Goal: Communication & Community: Answer question/provide support

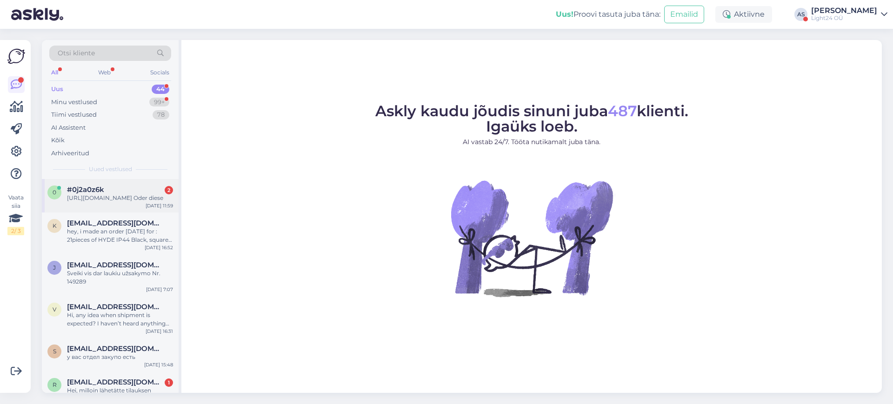
click at [95, 199] on div "[URL][DOMAIN_NAME] Oder diese" at bounding box center [120, 198] width 106 height 8
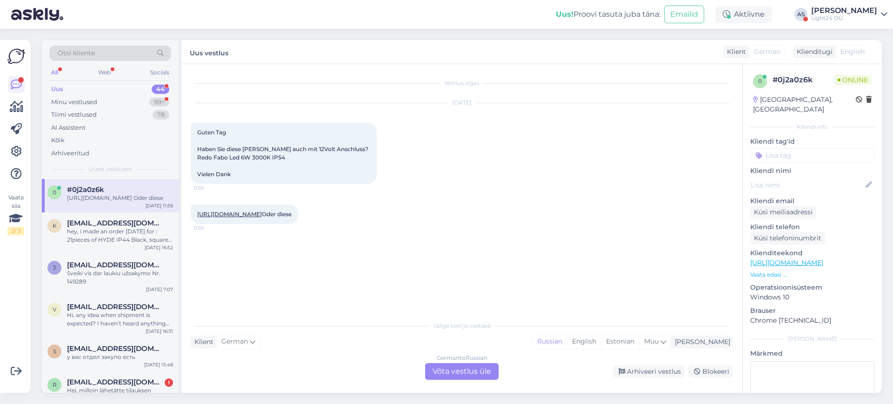
click at [450, 373] on div "German to Russian Võta vestlus üle" at bounding box center [461, 371] width 73 height 17
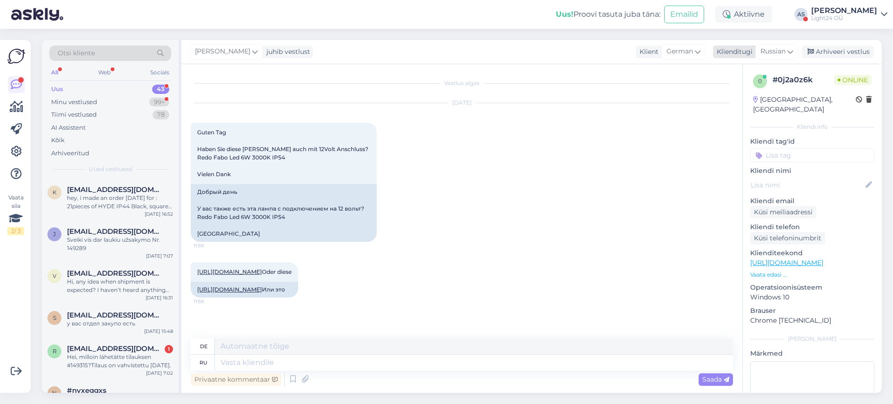
click at [788, 50] on icon at bounding box center [790, 51] width 6 height 10
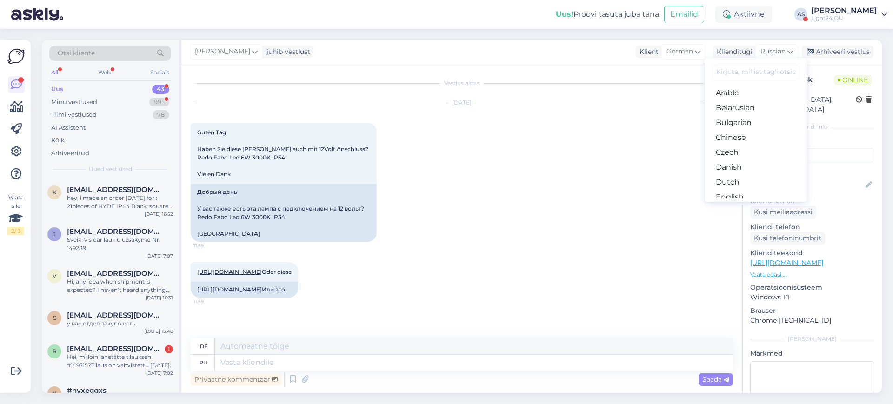
click at [737, 74] on input at bounding box center [755, 72] width 87 height 14
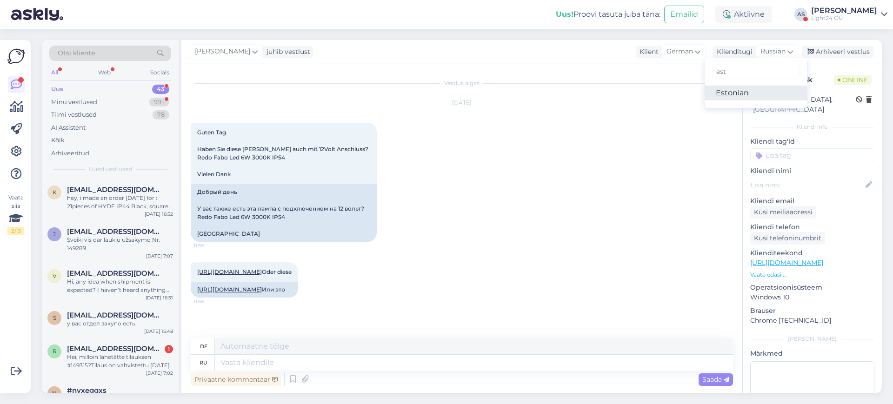
type input "est"
click at [723, 99] on link "Estonian" at bounding box center [755, 93] width 102 height 15
click at [262, 273] on link "[URL][DOMAIN_NAME]" at bounding box center [229, 271] width 65 height 7
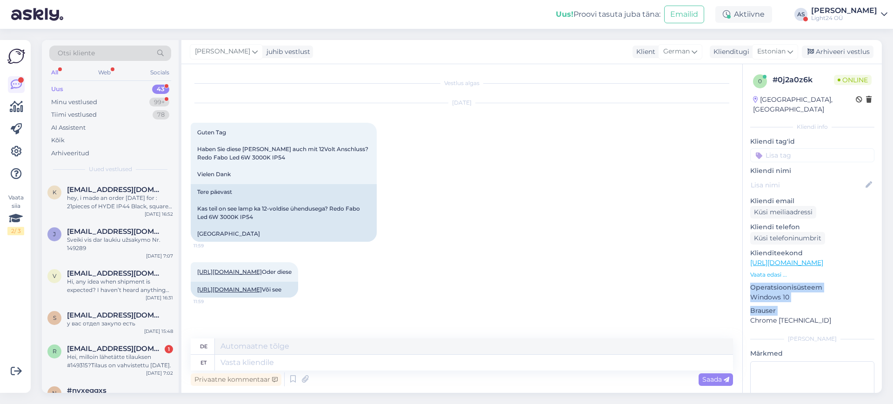
drag, startPoint x: 747, startPoint y: 298, endPoint x: 742, endPoint y: 314, distance: 16.2
click at [742, 314] on div "0 # 0j2a0z6k Online [GEOGRAPHIC_DATA], [GEOGRAPHIC_DATA] Kliendi info Kliendi t…" at bounding box center [811, 228] width 139 height 329
click at [274, 365] on textarea at bounding box center [474, 363] width 518 height 16
type textarea "Tere, t"
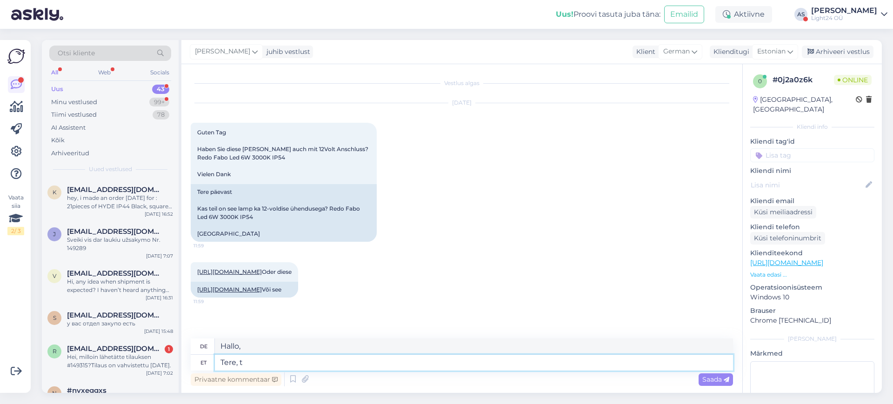
type textarea "Hallo,"
type textarea "Tere, te sa"
type textarea "Hallo, du"
type textarea "Tere, te saatsite"
type textarea "Hallo, du hast gesendet"
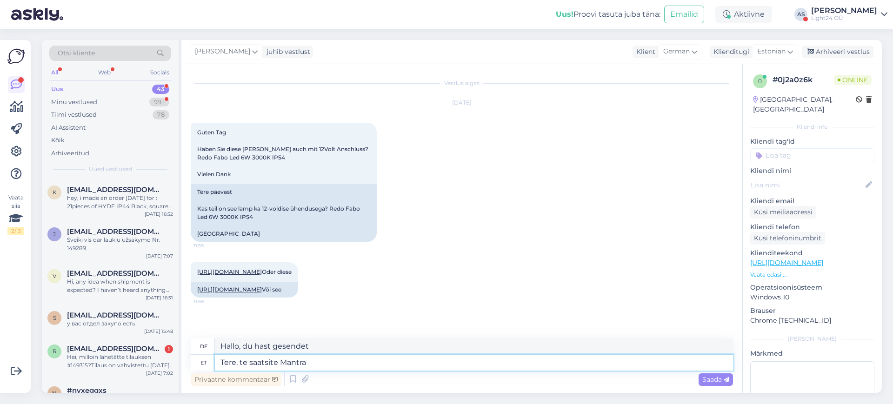
type textarea "Tere, te saatsite Mantra"
type textarea "Hallo, du hast Mantra gesendet"
type textarea "Tere, te saatsite Mantra Davose l"
type textarea "Hallo, Sie haben Mantra Davos gesendet"
type textarea "Tere, te saatsite Mantra Davose lingi"
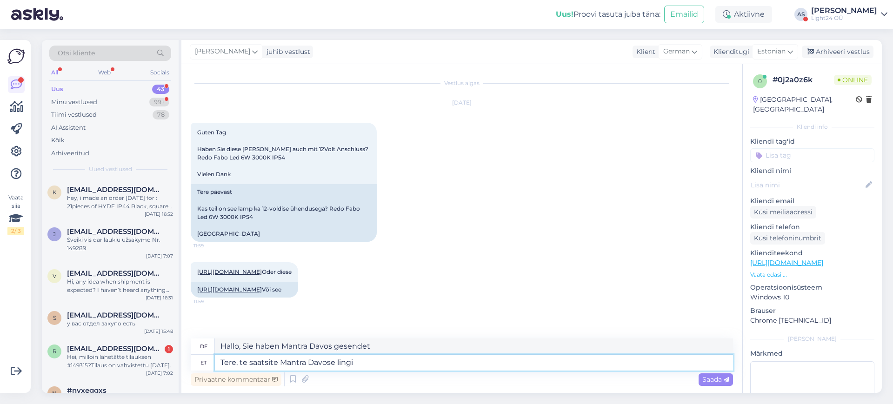
type textarea "Hallo, Sie haben den Link zu Mantra Davos gesendet."
type textarea "Tere, te saatsite Mantra Davose lingi"
click at [708, 379] on span "Saada" at bounding box center [715, 379] width 27 height 8
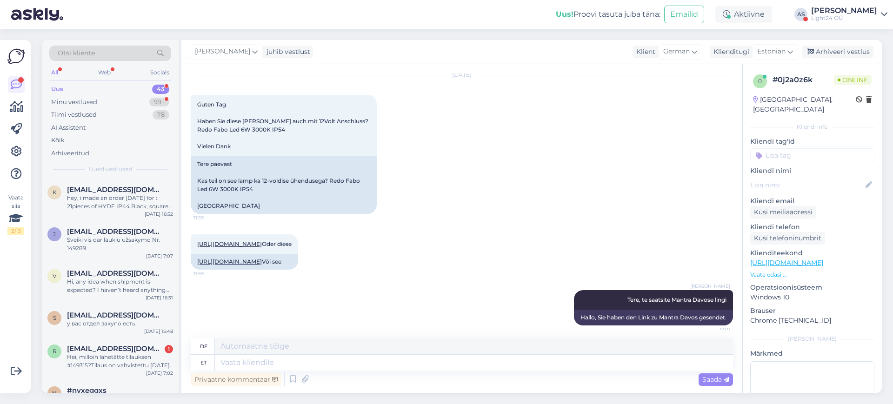
scroll to position [84, 0]
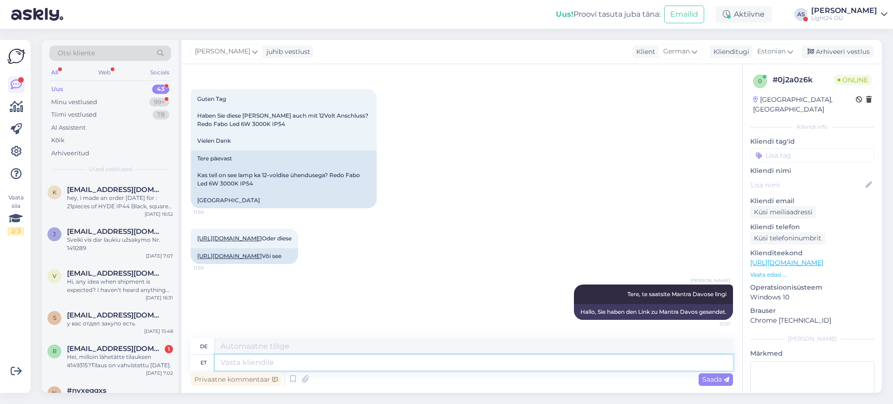
click at [427, 367] on textarea at bounding box center [474, 363] width 518 height 16
type textarea "See"
type textarea "Das"
type textarea "See on a"
type textarea "Dies ist"
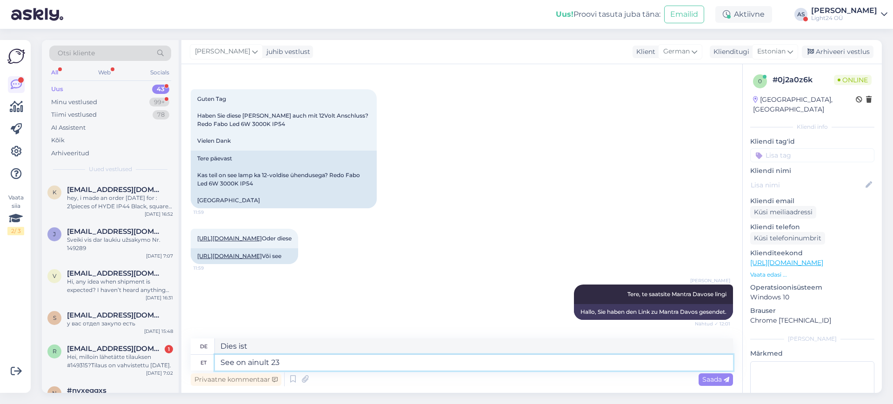
type textarea "See on ainult 230"
type textarea "Dies ist nur"
type textarea "See on ainult 230V"
type textarea "Es sind nur 230V"
type textarea "See on ainult 230V"
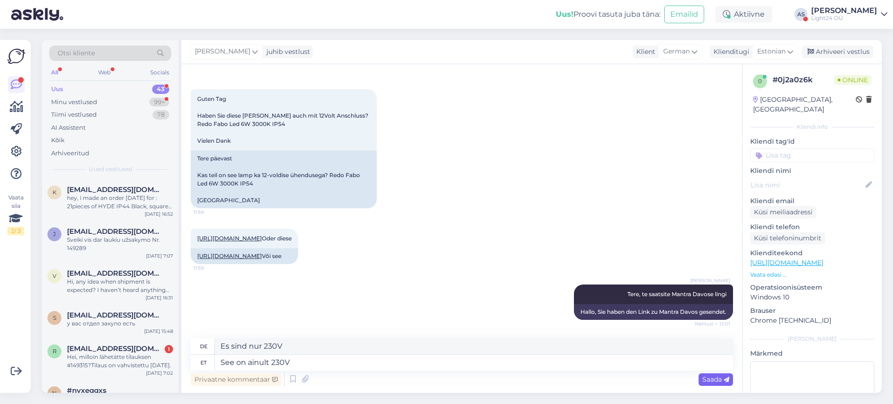
click at [711, 375] on span "Saada" at bounding box center [715, 379] width 27 height 8
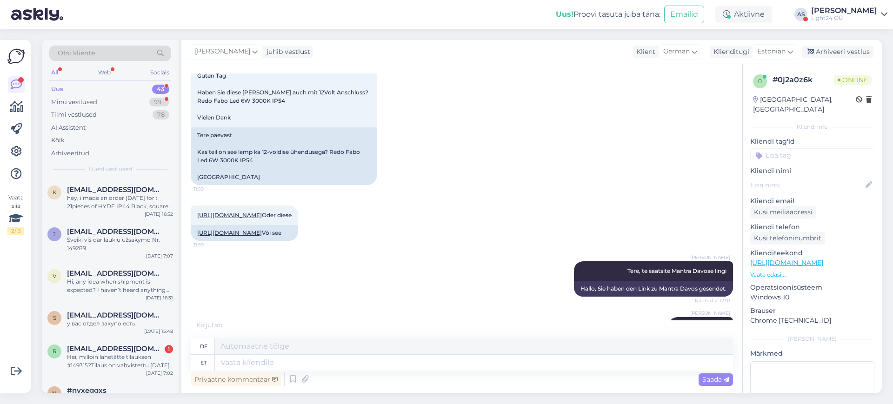
scroll to position [149, 0]
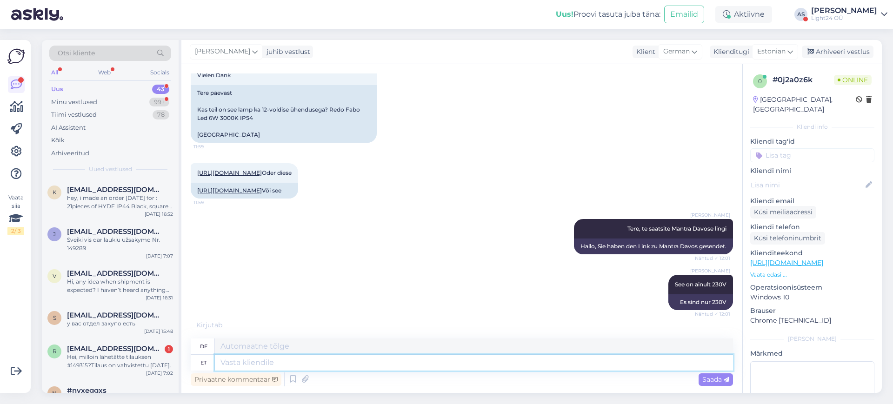
click at [272, 359] on textarea at bounding box center [474, 363] width 518 height 16
type textarea "Otsin"
type textarea "Auf der Suche nach"
type textarea "Otsin kohe"
type textarea "Suche jetzt"
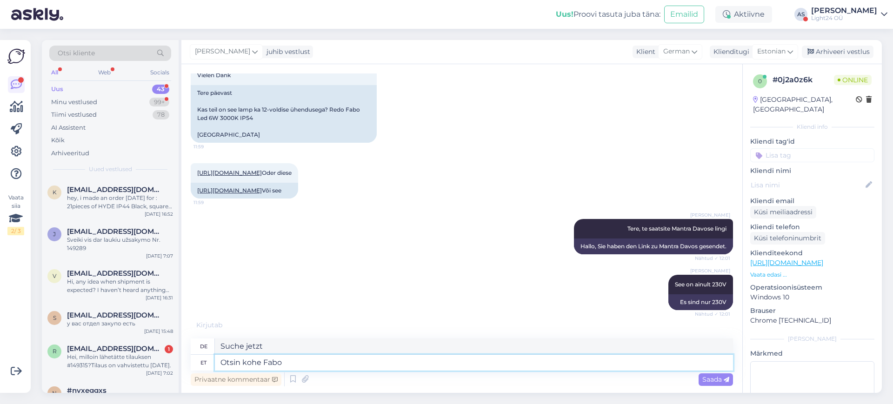
type textarea "Otsin kohe Fabo a"
type textarea "Ich suche gerade nach Fabo."
type textarea "Otsin kohe Fabo andmed"
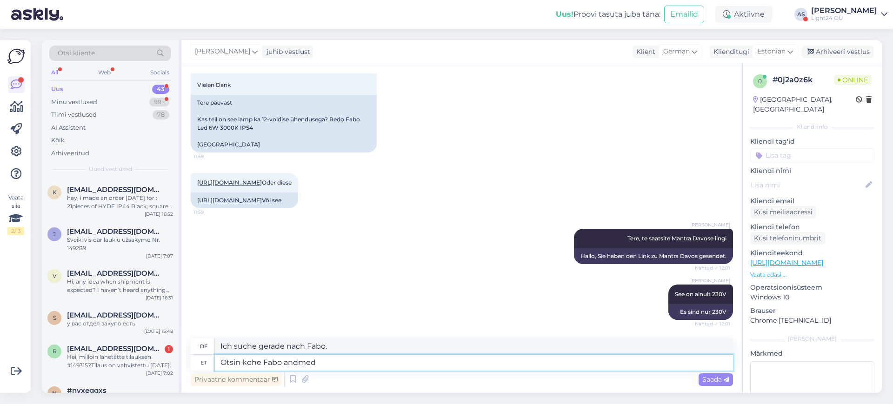
type textarea "Ich suche gerade nach Fabos Daten."
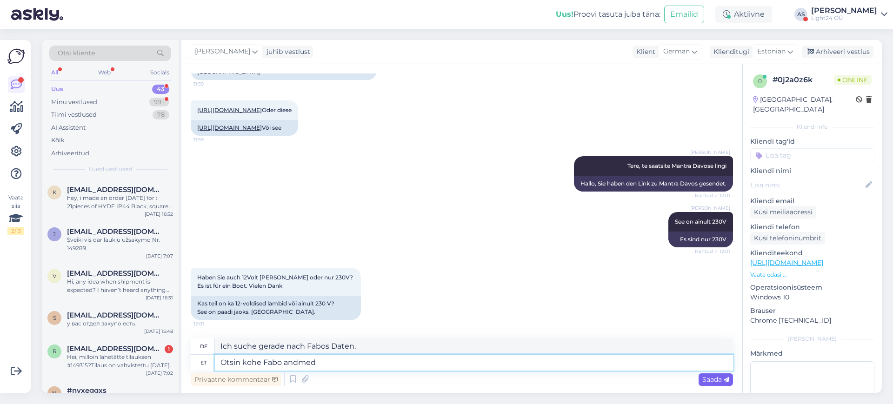
type textarea "Otsin kohe Fabo andmed"
click at [709, 373] on div "Saada" at bounding box center [715, 379] width 34 height 13
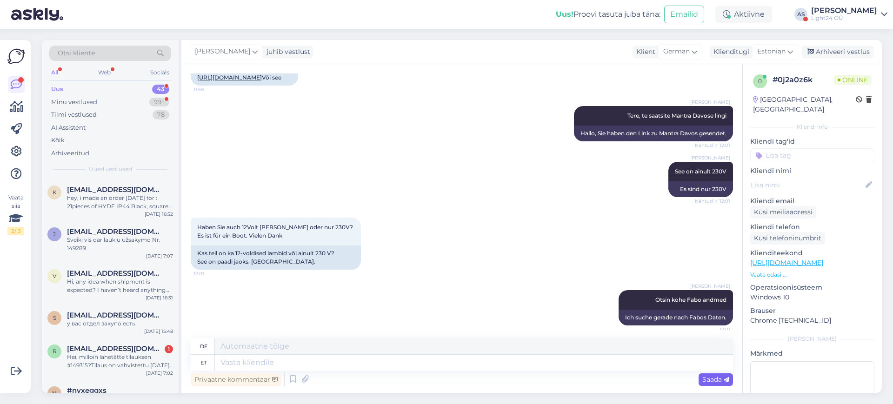
scroll to position [268, 0]
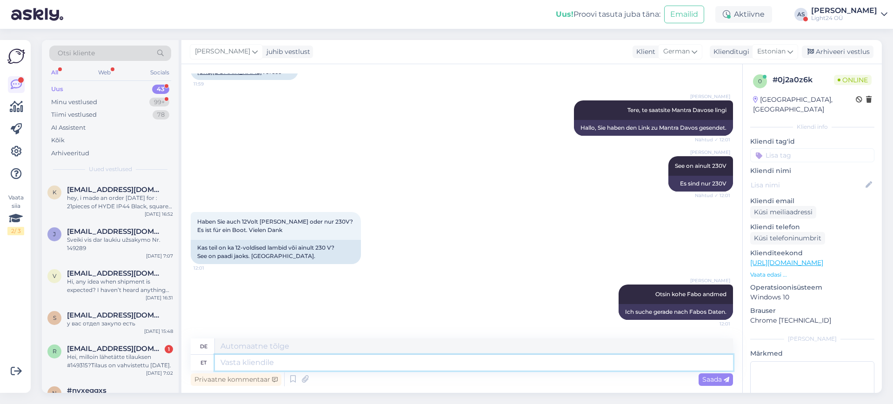
click at [278, 361] on textarea at bounding box center [474, 363] width 518 height 16
type textarea "FABO"
type textarea "FABO on k"
type textarea "FABO ist"
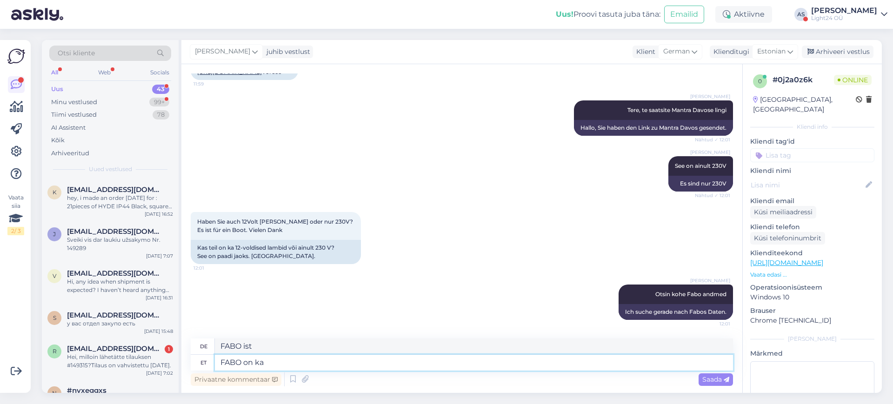
type textarea "FABO on ka"
type textarea "FABO ist auch"
type textarea "FABO on ka 230V"
type textarea "FABO ist auch 230V"
type textarea "FABO on ka 230V"
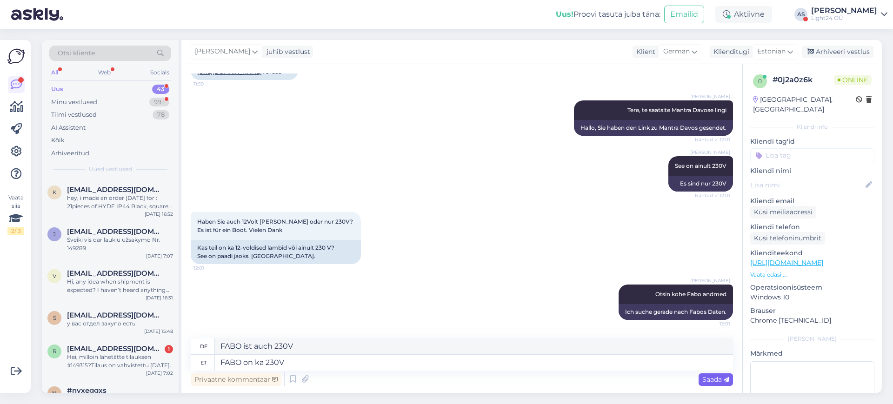
click at [703, 375] on span "Saada" at bounding box center [715, 379] width 27 height 8
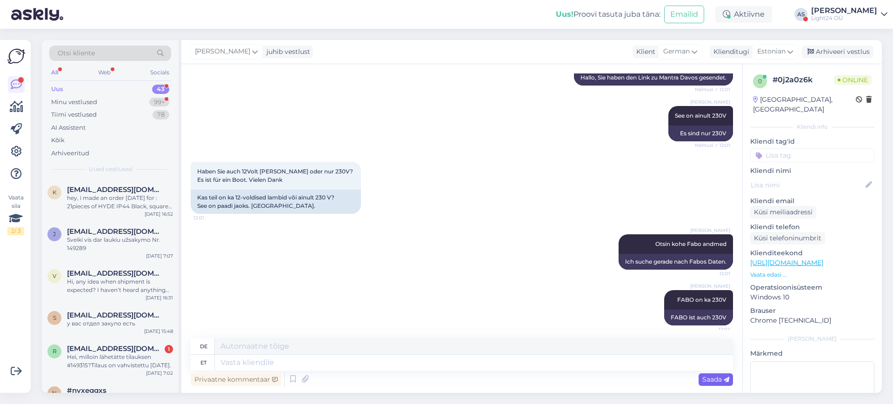
scroll to position [324, 0]
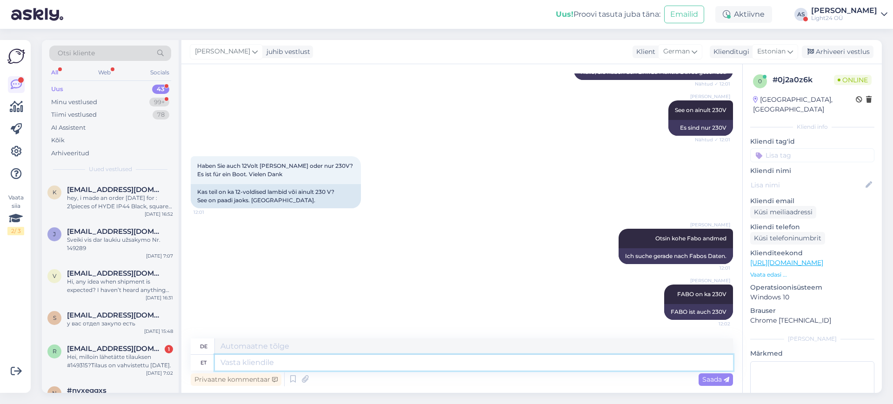
click at [428, 363] on textarea at bounding box center [474, 363] width 518 height 16
type textarea "Ma"
type textarea "ICH"
type textarea "Ma arva, et"
type textarea "Ich finde,"
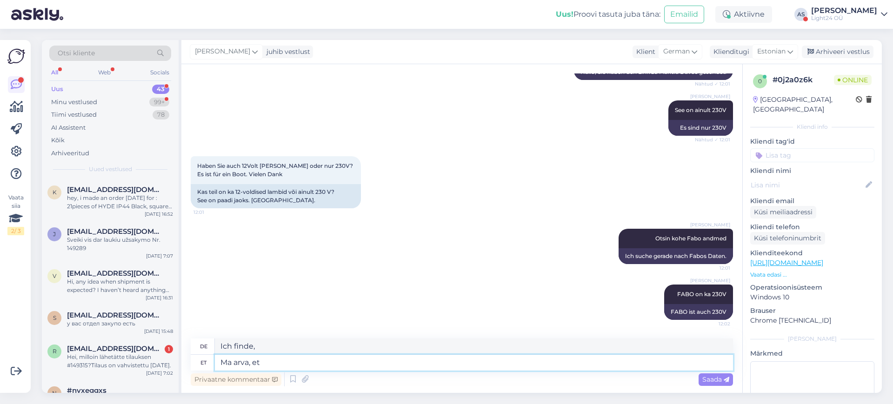
type textarea "Ma arva, et k"
type textarea "Ich denke, dass"
type textarea "Ma arva, et kui v"
type textarea "Ich denke, wenn"
type textarea "Ma arva, et kui vajate"
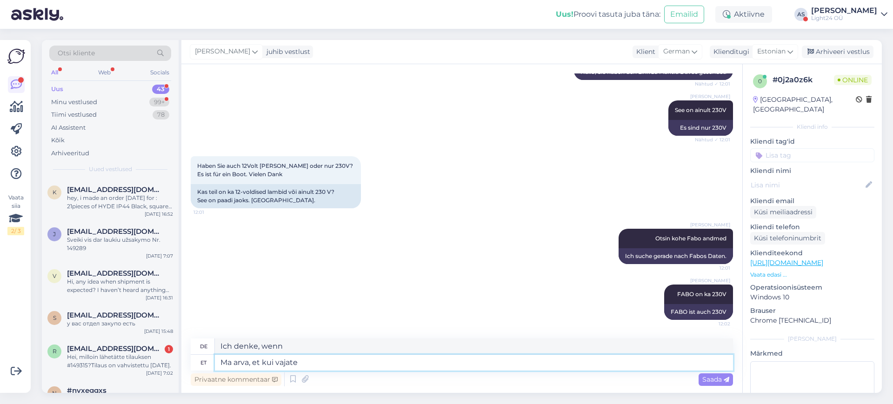
type textarea "Ich denke, wenn Sie brauchen"
type textarea "Ma arva, et kui vajate 12V"
type textarea "Ich denke, wenn Sie 12 brauchen"
type textarea "Ma arva, et kui vajate 12V"
type textarea "Ich denke, wenn Sie 12V brauchen"
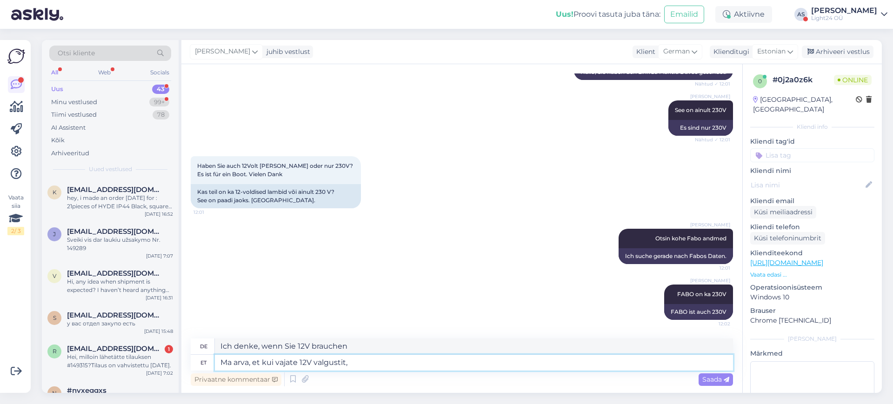
type textarea "Ma arva, et kui vajate 12V valgustit, s"
type textarea "Ich denke, wenn Sie ein 12-V-Licht benötigen,"
type textarea "Ma arva, et kui vajate 12V valgustit, siis t"
type textarea "Ich denke, wenn Sie ein 12V-Licht benötigen, dann"
type textarea "Ma arva, et kui vajate 12V valgustit, siis tuleks"
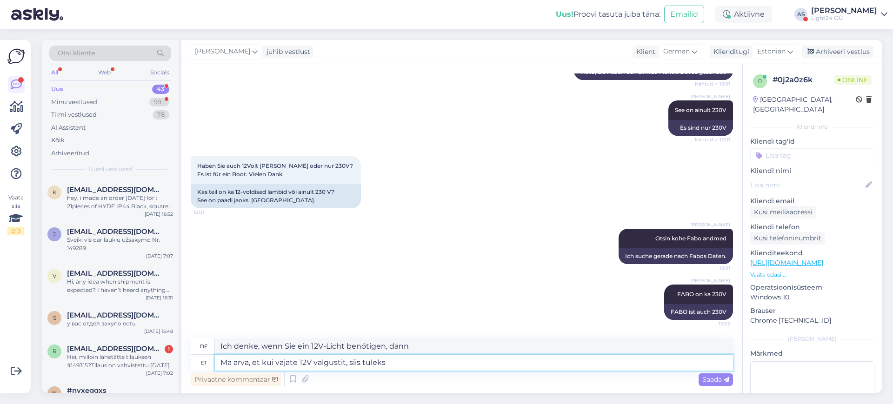
type textarea "Ich denke, wenn Sie ein 12V-Licht benötigen, sollten Sie"
type textarea "Ma arva, et kui vajate 12V valgustit, siis tuleks otsida"
type textarea "Ich denke, wenn Sie ein 12V-Licht benötigen, sollten Sie suchen nach"
type textarea "Ma arva, et kui vajate 12V valgustit, siis tuleks otsida GU10 so"
type textarea "Ich denke, wenn Sie eine 12-V-[PERSON_NAME] benötigen, sollten Sie nach GU10 su…"
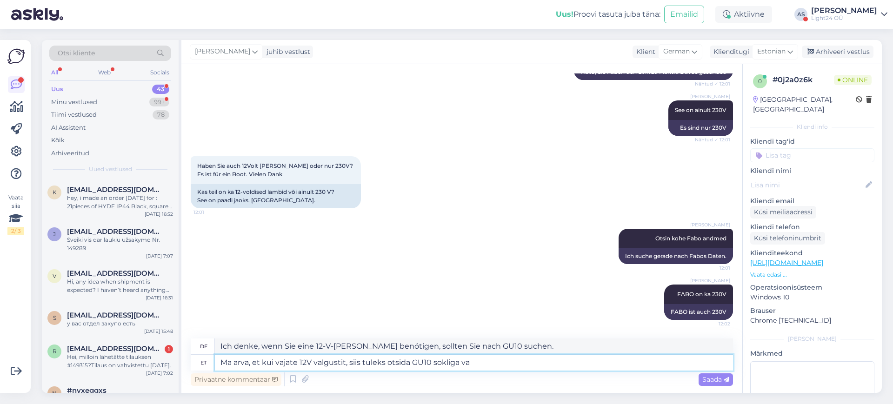
type textarea "Ma arva, et kui vajate 12V valgustit, siis tuleks otsida GU10 sokliga val"
type textarea "Ich denke, wenn Sie eine 12-V-[PERSON_NAME] benötigen, sollten Sie nach einer m…"
type textarea "Ma arva, et kui vajate 12V valgustit, siis tuleks otsida GU10 sokliga valgusti j"
type textarea "Ich denke, wenn Sie eine 12-V-[PERSON_NAME] benötigen, sollten Sie nach einer […"
type textarea "Ma arva, et kui vajate 12V valgustit, siis tuleks otsida GU10 sokliga valgusti …"
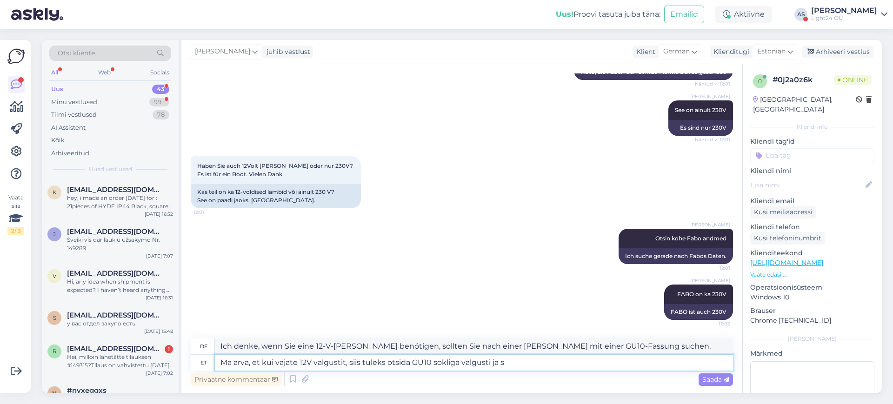
type textarea "Ich denke, wenn Sie eine 12V-[PERSON_NAME] benötigen, sollten Sie nach einer [P…"
type textarea "Ma arva, et kui vajate 12V valgustit, siis tuleks otsida GU10 sokliga valgusti …"
type textarea "Ich denke, wenn Sie eine 12V-[PERSON_NAME] benötigen, sollten Sie nach einer [P…"
type textarea "Ma arva, et kui vajate 12V valgustit, siis tuleks otsida GU10 sokliga valgusti …"
type textarea "Ich denke, wenn Sie eine 12V-[PERSON_NAME] benötigen, sollten Sie nach einer [P…"
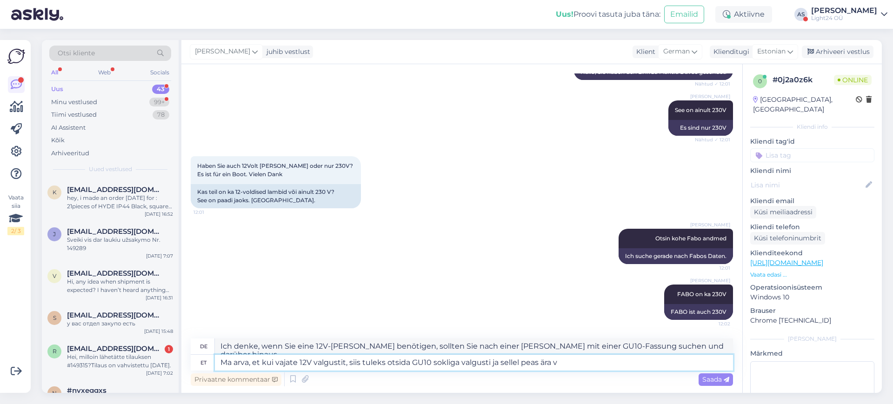
type textarea "Ma arva, et kui vajate 12V valgustit, siis tuleks otsida GU10 sokliga valgusti …"
type textarea "Ich denke, wenn Sie eine 12-V-[PERSON_NAME] benötigen, sollten Sie nach einer […"
type textarea "Ma arva, et kui vajate 12V valgustit, siis tuleks otsida GU10 sokliga valgusti …"
type textarea "Ich denke, wenn Sie eine 12-V-[PERSON_NAME] benötigen, sollten Sie nach einer […"
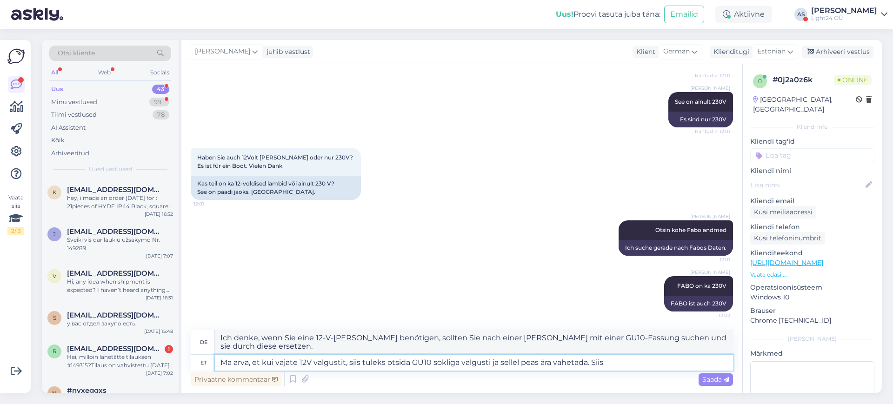
type textarea "Ma arva, et kui vajate 12V valgustit, siis tuleks otsida GU10 sokliga valgusti …"
type textarea "Ich denke, wenn Sie eine 12V-[PERSON_NAME] benötigen, sollten Sie nach einer [P…"
type textarea "Ma arva, et kui vajate 12V valgustit, siis tuleks otsida GU10 sokliga valgusti …"
type textarea "Ich denke, wenn Sie eine 12V-[PERSON_NAME] benötigen, sollten Sie nach einer [P…"
type textarea "Ma arva, et kui vajate 12V valgustit, siis tuleks otsida GU10 sokliga valgusti …"
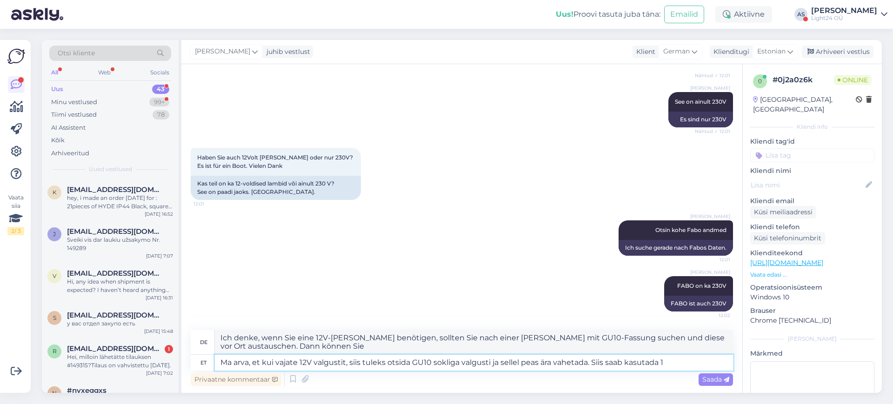
type textarea "Ich denke, wenn Sie eine 12V-[PERSON_NAME] benötigen, sollten Sie nach einer [P…"
type textarea "Ma arva, et kui vajate 12V valgustit, siis tuleks otsida GU10 sokliga valgusti …"
type textarea "Ich denke, wenn Sie eine 12V-[PERSON_NAME] benötigen, sollten Sie nach einer [P…"
type textarea "Ma arva, et kui vajate 12V valgustit, siis tuleks otsida GU10 sokliga valgusti …"
type textarea "Ich denke, wenn Sie eine 12V-[PERSON_NAME] benötigen, sollten Sie nach einer [P…"
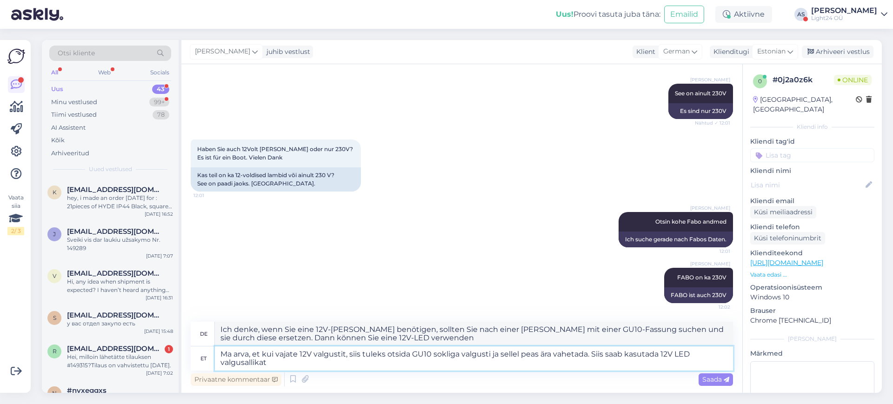
type textarea "Ma arva, et kui vajate 12V valgustit, siis tuleks otsida GU10 sokliga valgusti …"
type textarea "Ich denke, wenn Sie eine 12-V-[PERSON_NAME] benötigen, sollten Sie nach einer […"
click at [588, 356] on textarea "Ma arva, et kui vajate 12V valgustit, siis tuleks otsida GU10 sokliga valgusti …" at bounding box center [474, 358] width 518 height 24
type textarea "Ma arva, et kui vajate 12V valgustit, siis tuleks otsida GU10 sokliga valgusti …"
type textarea "Ich denke, wenn Sie eine 12-V-[PERSON_NAME] benötigen, sollten Sie nach einer […"
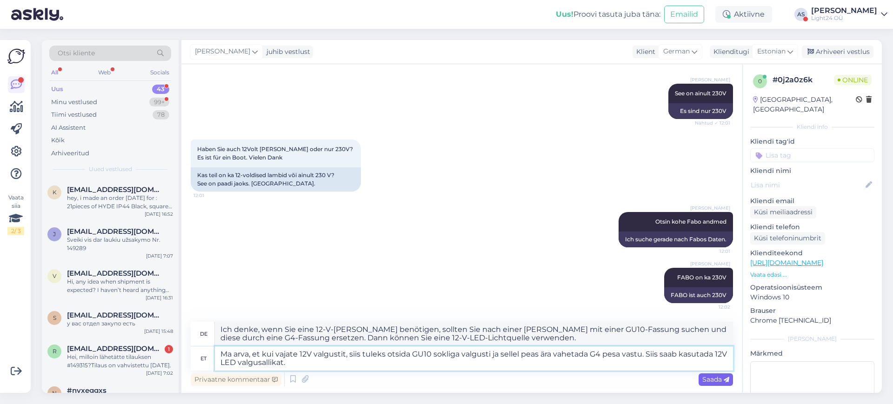
type textarea "Ma arva, et kui vajate 12V valgustit, siis tuleks otsida GU10 sokliga valgusti …"
click at [712, 376] on span "Saada" at bounding box center [715, 379] width 27 height 8
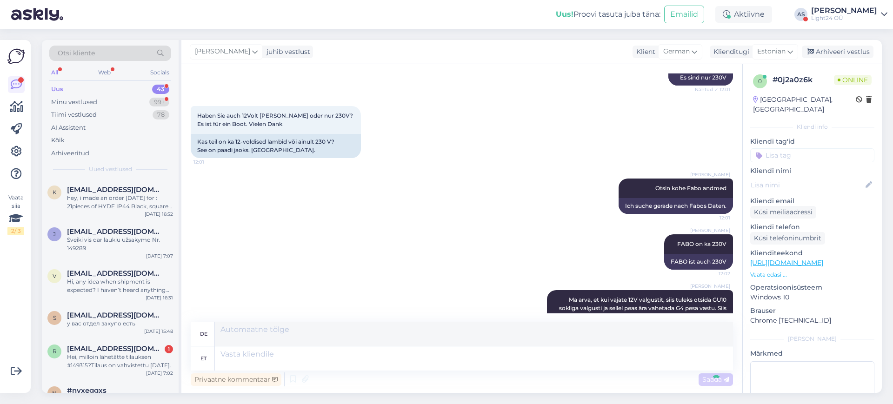
scroll to position [421, 0]
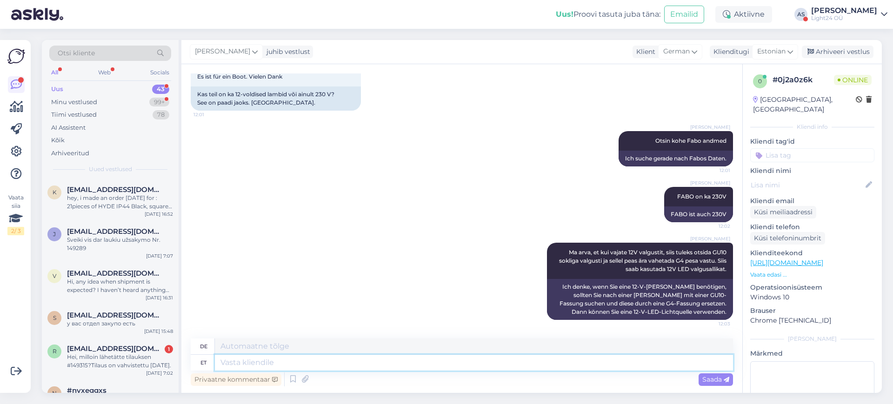
click at [387, 364] on textarea at bounding box center [474, 363] width 518 height 16
type textarea "Näiteks"
type textarea "Zum Beispiel"
type textarea "Näiteks Mantra D"
type textarea "Zum Beispiel Mantra"
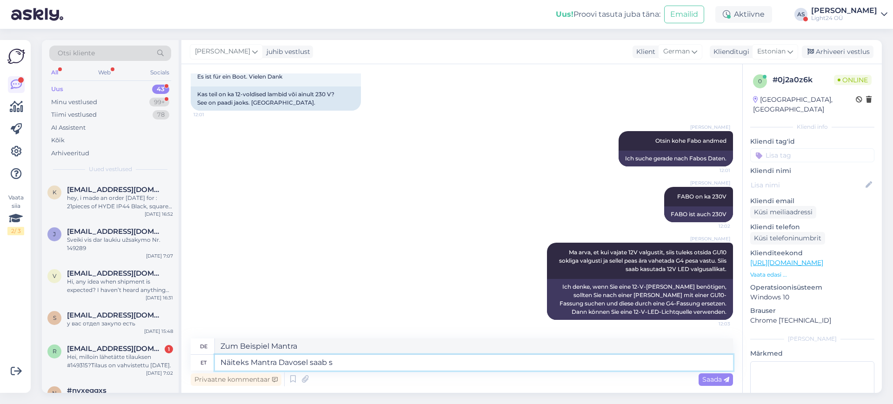
type textarea "Näiteks Mantra Davosel saab se"
type textarea "Zum Beispiel kann Mantra Davos"
type textarea "Näiteks Mantra Davosel saab seda t"
type textarea "Zum Beispiel kann Mantra Davos dies tun"
type textarea "Näiteks Mantra Davosel saab [PERSON_NAME]"
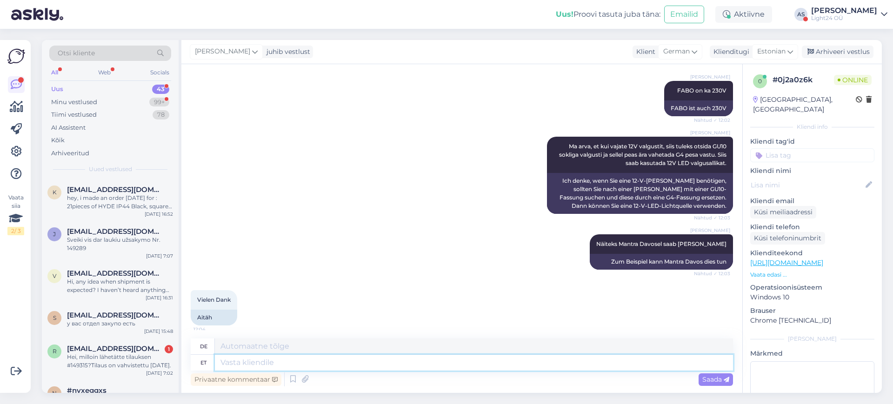
scroll to position [533, 0]
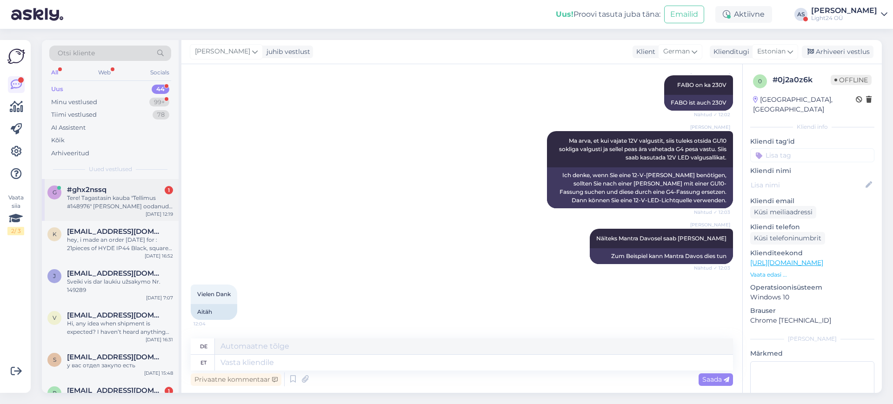
click at [116, 199] on div "Tere! Tagastasin kauba "Tellimus #148976" [PERSON_NAME] oodanud kuu aega tagasi…" at bounding box center [120, 202] width 106 height 17
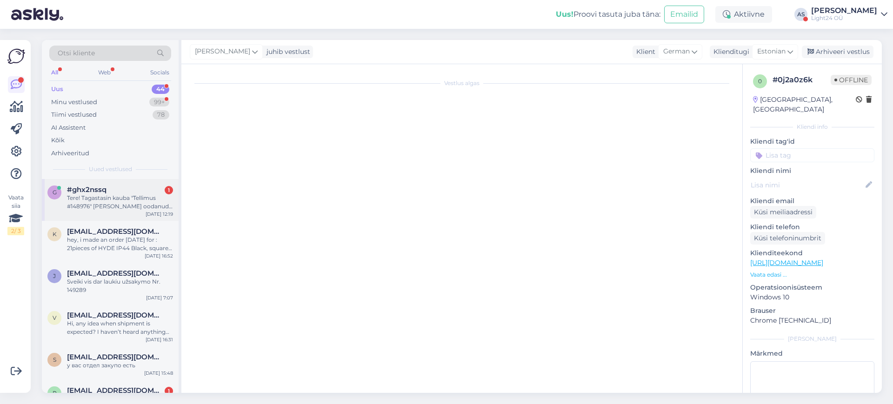
scroll to position [0, 0]
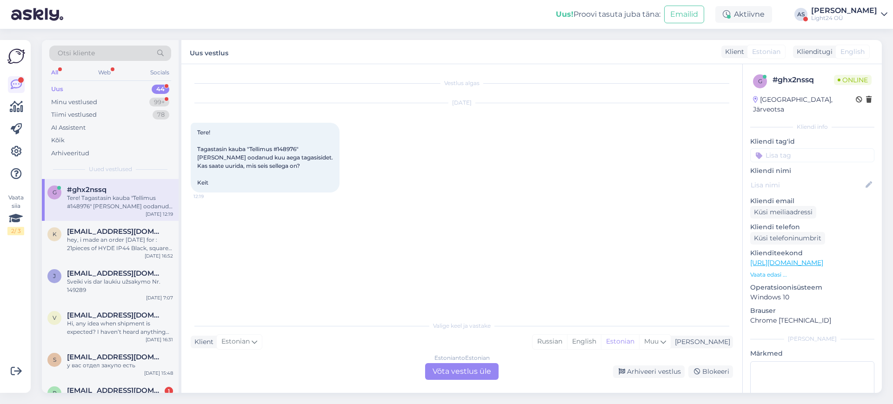
click at [458, 377] on div "Estonian to Estonian Võta vestlus üle" at bounding box center [461, 371] width 73 height 17
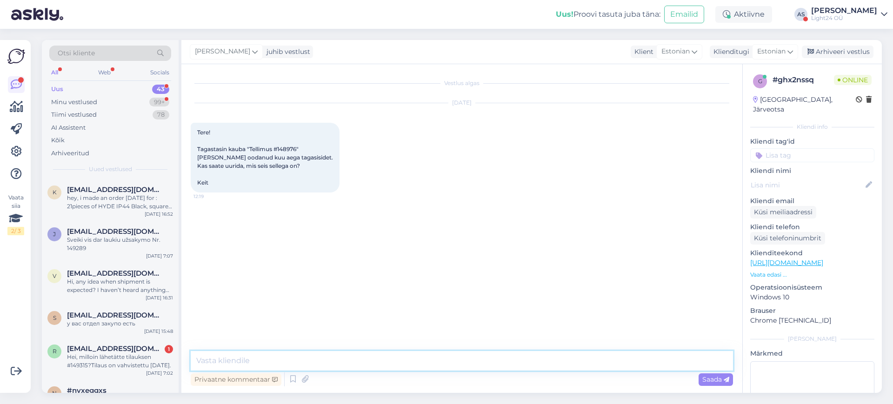
click at [403, 351] on textarea at bounding box center [462, 361] width 542 height 20
type textarea "Tere, uurin asja"
click at [290, 364] on textarea at bounding box center [462, 361] width 542 height 20
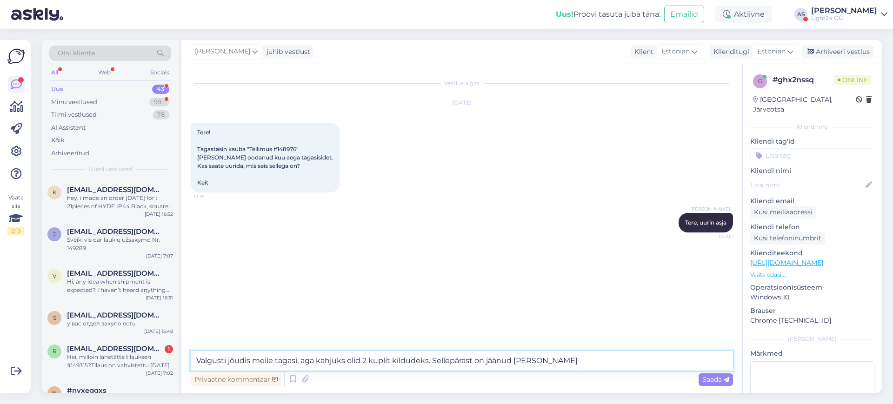
drag, startPoint x: 493, startPoint y: 362, endPoint x: 576, endPoint y: 367, distance: 82.9
click at [576, 367] on textarea "Valgusti jõudis meile tagasi, aga kahjuks olid 2 kuplit kildudeks. Sellepärast …" at bounding box center [462, 361] width 542 height 20
click at [433, 361] on textarea "Valgusti jõudis meile tagasi, aga kahjuks olid 2 kuplit kildudeks. Sellepärast …" at bounding box center [462, 361] width 542 height 20
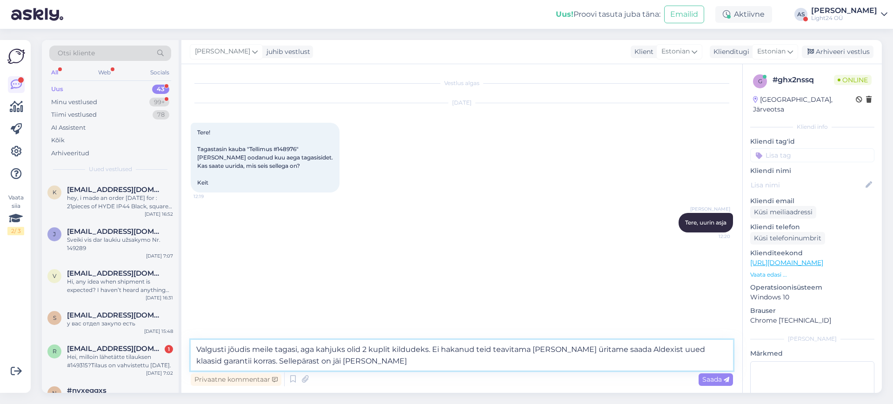
click at [332, 362] on textarea "Valgusti jõudis meile tagasi, aga kahjuks olid 2 kuplit kildudeks. Ei hakanud t…" at bounding box center [462, 355] width 542 height 31
type textarea "Valgusti jõudis meile tagasi, aga kahjuks olid 2 kuplit kildudeks. Ei hakanud t…"
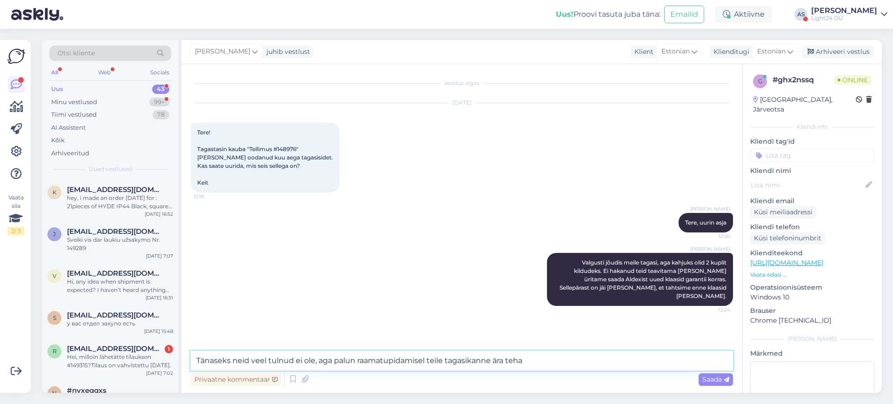
type textarea "Tänaseks neid veel tulnud ei ole, aga palun raamatupidamisel teile tagasikanne …"
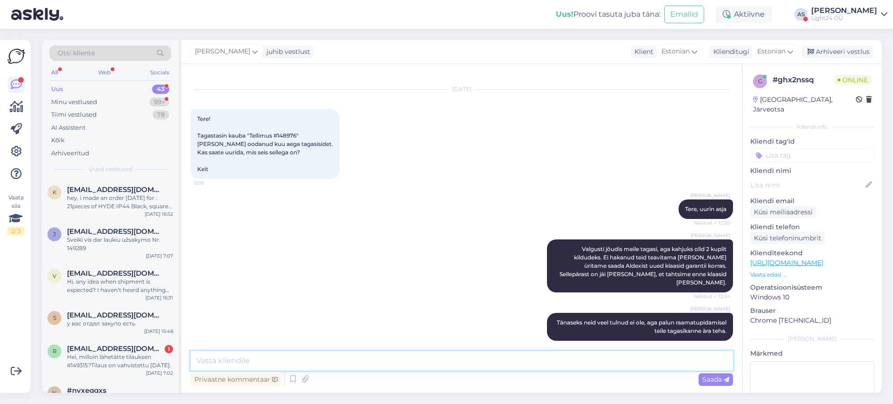
scroll to position [53, 0]
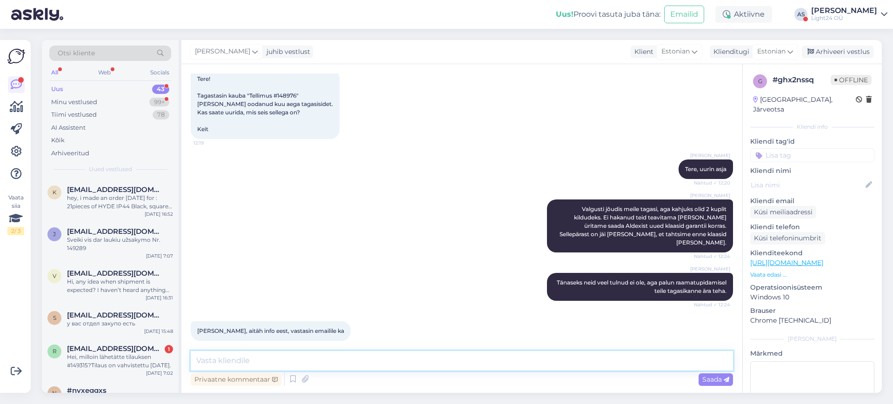
click at [274, 357] on textarea at bounding box center [462, 361] width 542 height 20
click at [397, 360] on textarea "Eks selliseid klaasilõhkumisi juhtub kulleritel päris tihti [PERSON_NAME] [PERS…" at bounding box center [462, 361] width 542 height 20
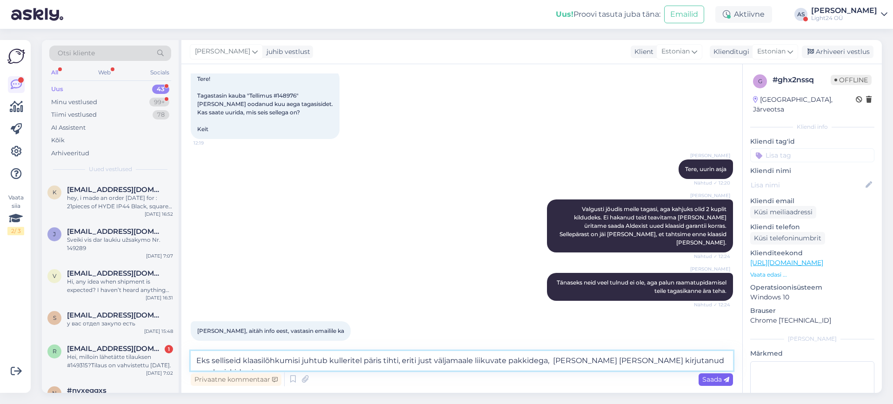
type textarea "Eks selliseid klaasilõhkumisi juhtub kulleritel päris tihti, eriti just väljama…"
click at [713, 382] on span "Saada" at bounding box center [715, 379] width 27 height 8
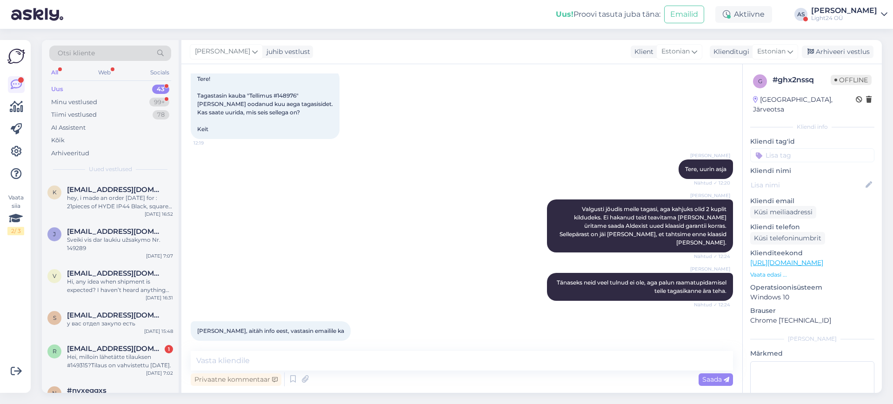
scroll to position [110, 0]
